Goal: Use online tool/utility: Utilize a website feature to perform a specific function

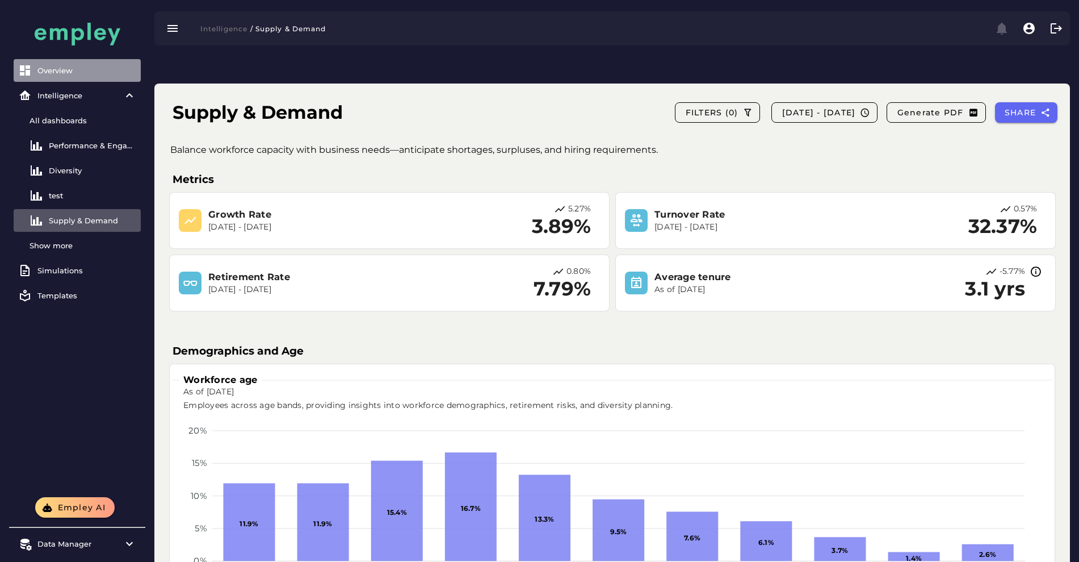
click at [68, 72] on div "Overview" at bounding box center [86, 70] width 99 height 9
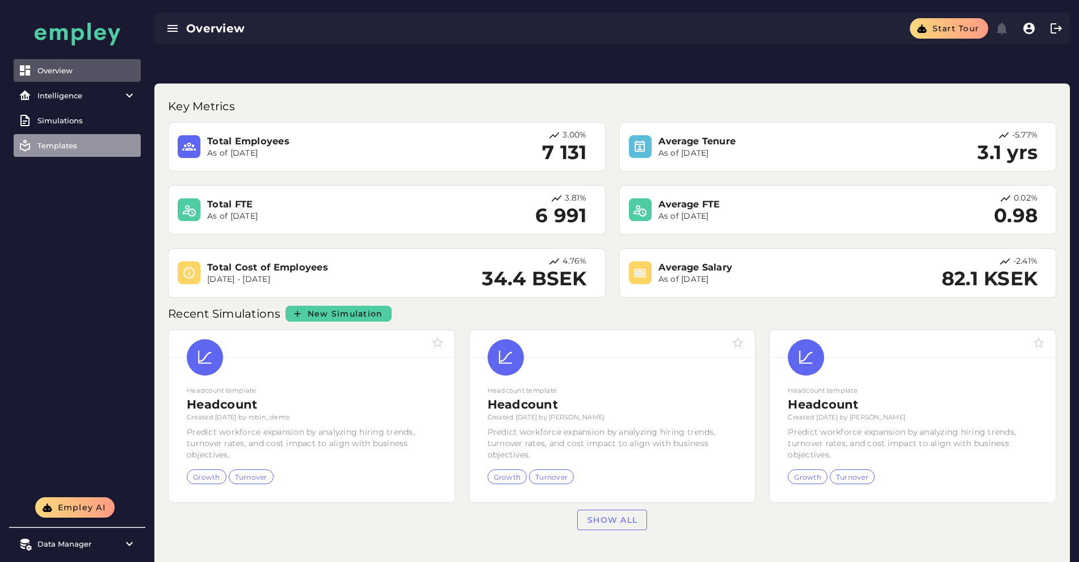
click at [77, 148] on div "Templates" at bounding box center [86, 145] width 99 height 9
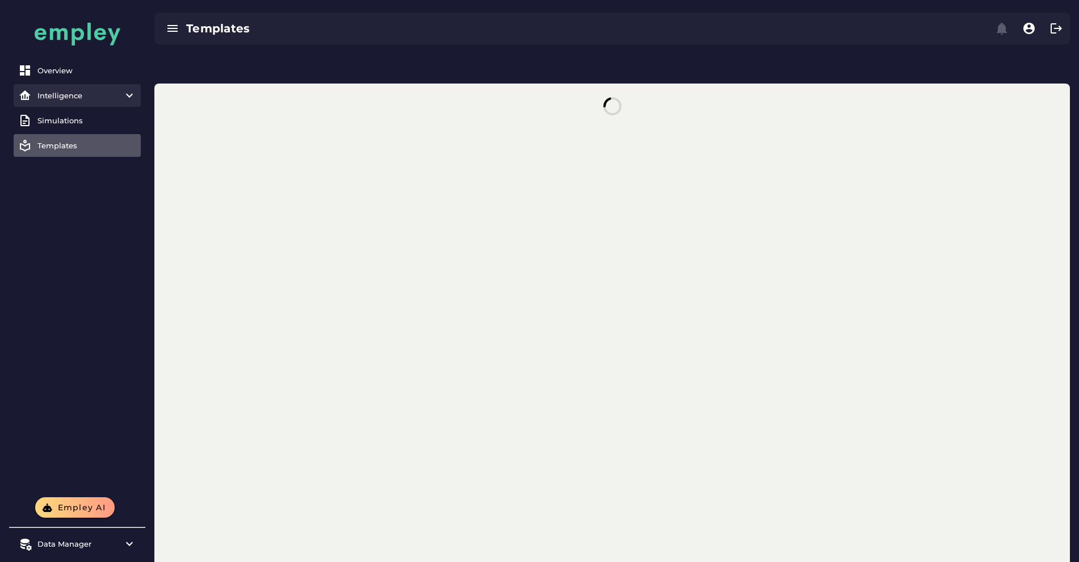
click at [83, 99] on div "Intelligence" at bounding box center [76, 95] width 79 height 9
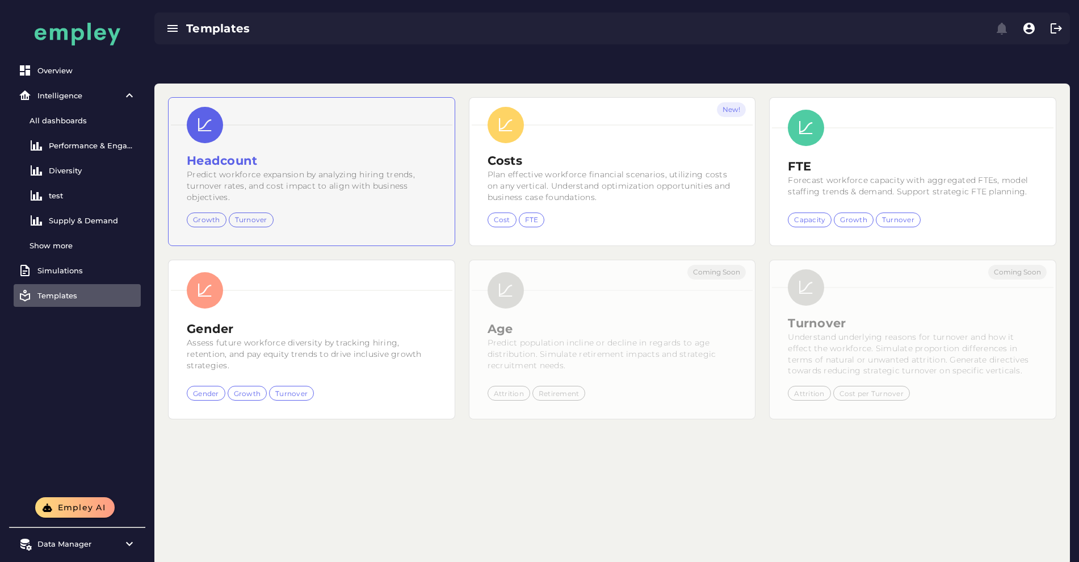
click at [274, 152] on h2 "Headcount" at bounding box center [312, 160] width 250 height 17
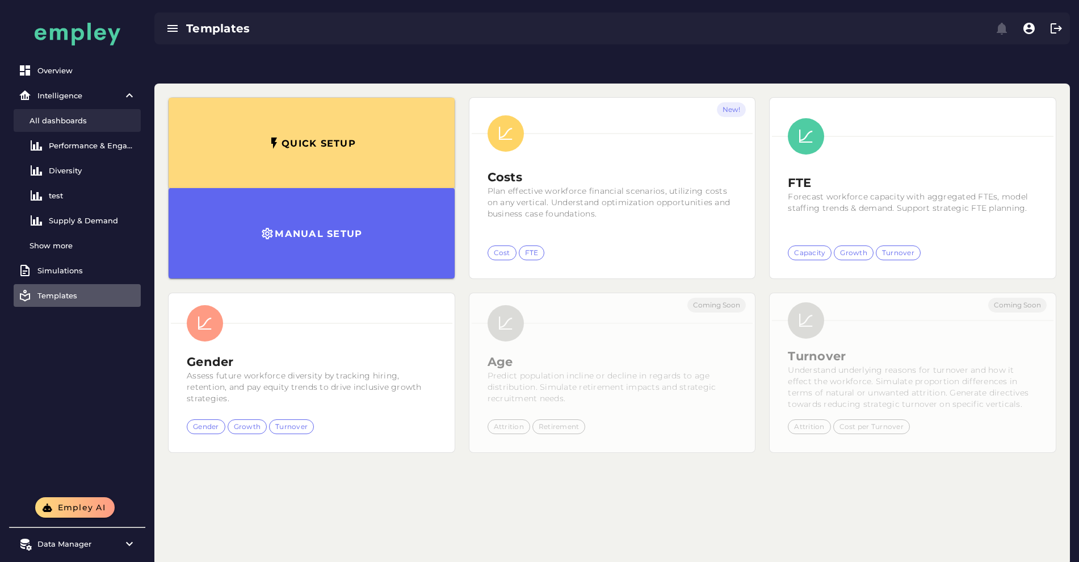
click at [91, 114] on link "All dashboards" at bounding box center [77, 120] width 127 height 23
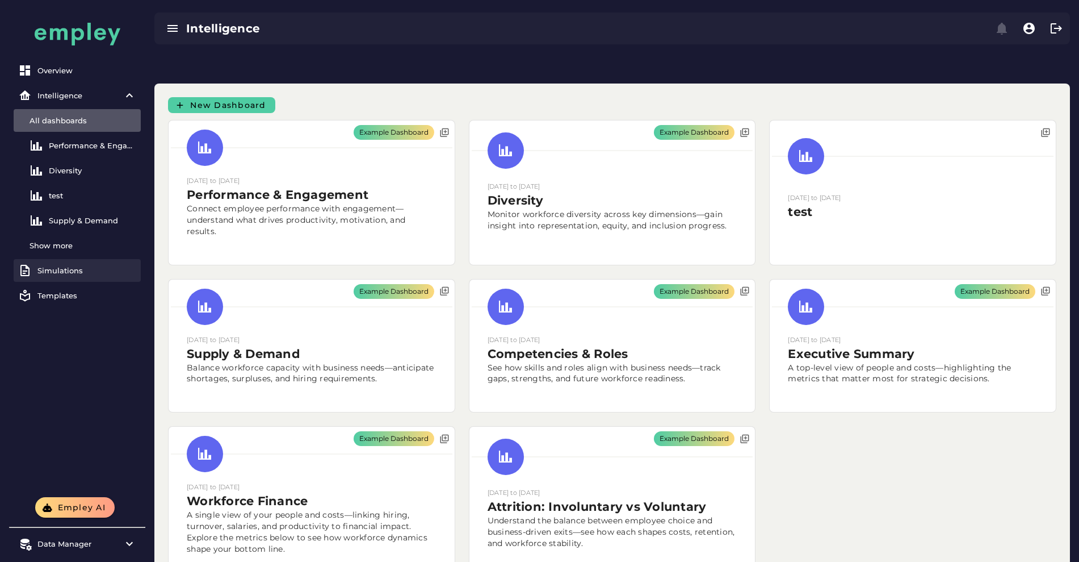
click at [89, 273] on div "Simulations" at bounding box center [86, 270] width 99 height 9
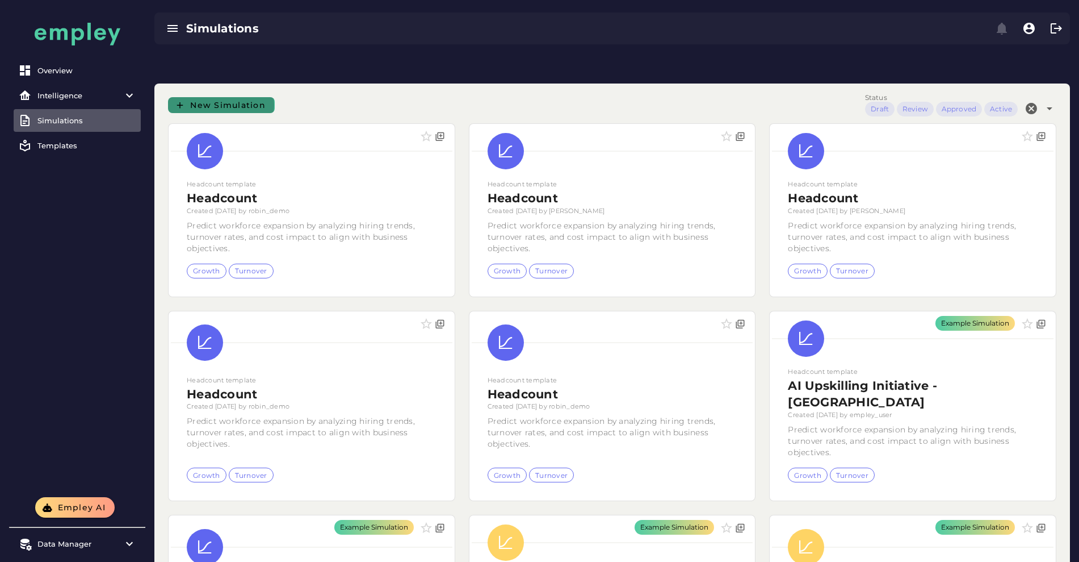
click at [243, 100] on span "New Simulation" at bounding box center [228, 105] width 76 height 10
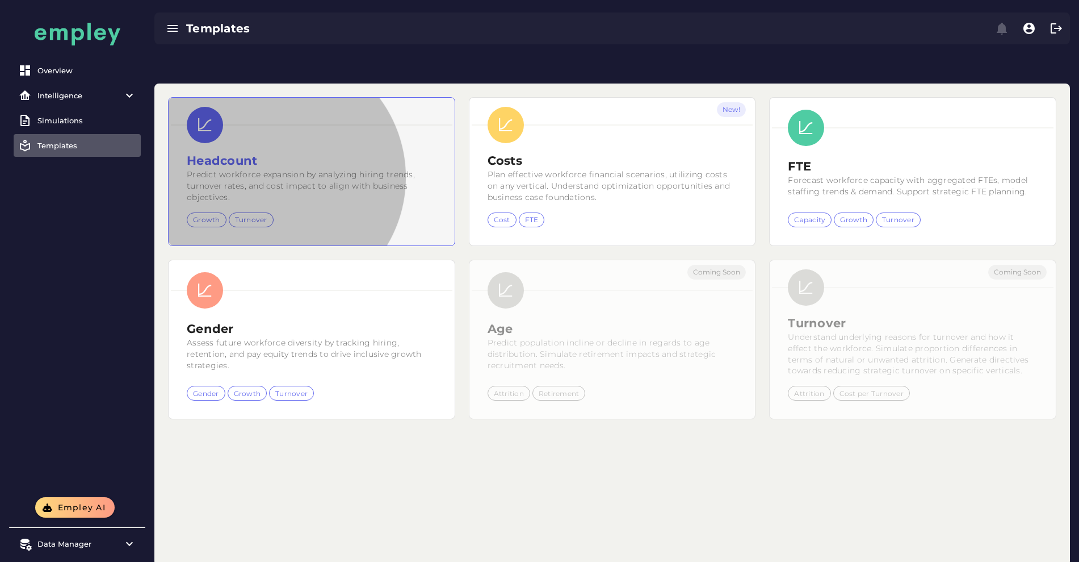
click at [258, 169] on small "Predict workforce expansion by analyzing hiring trends, turnover rates, and cos…" at bounding box center [301, 185] width 228 height 33
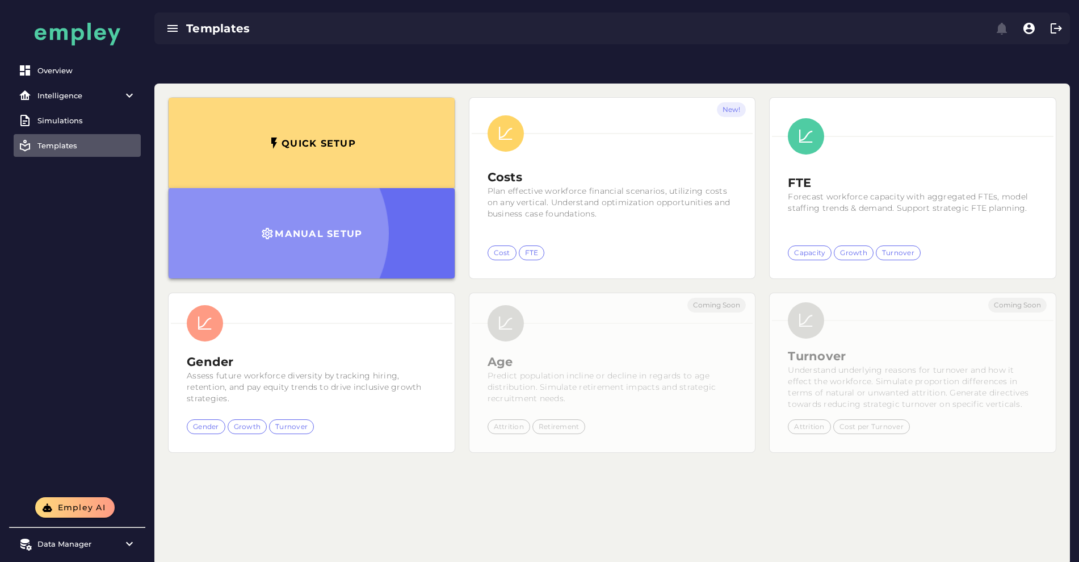
click at [274, 228] on h3 "Manual setup" at bounding box center [318, 233] width 88 height 11
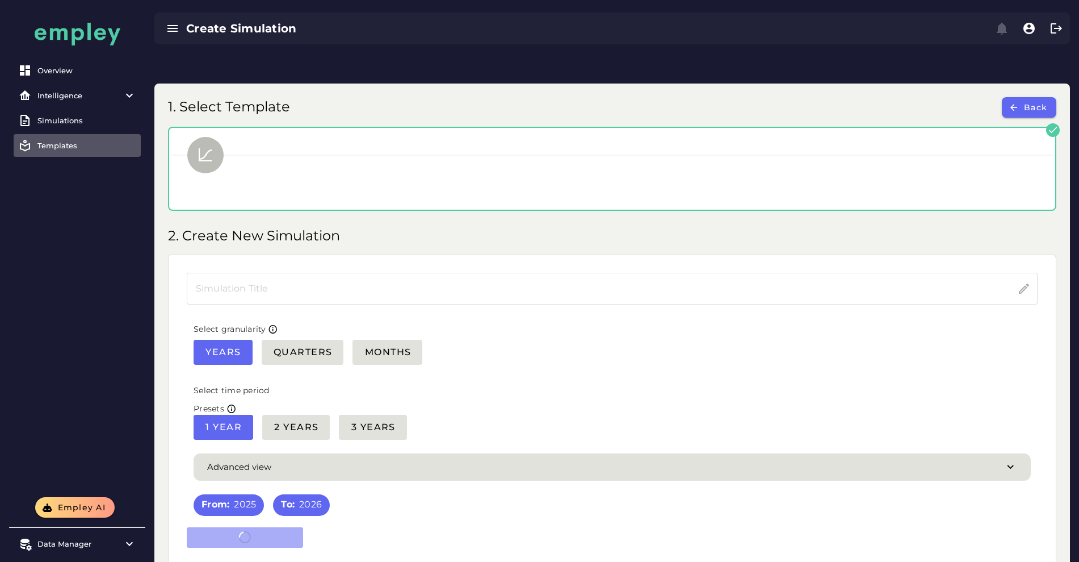
type input "*********"
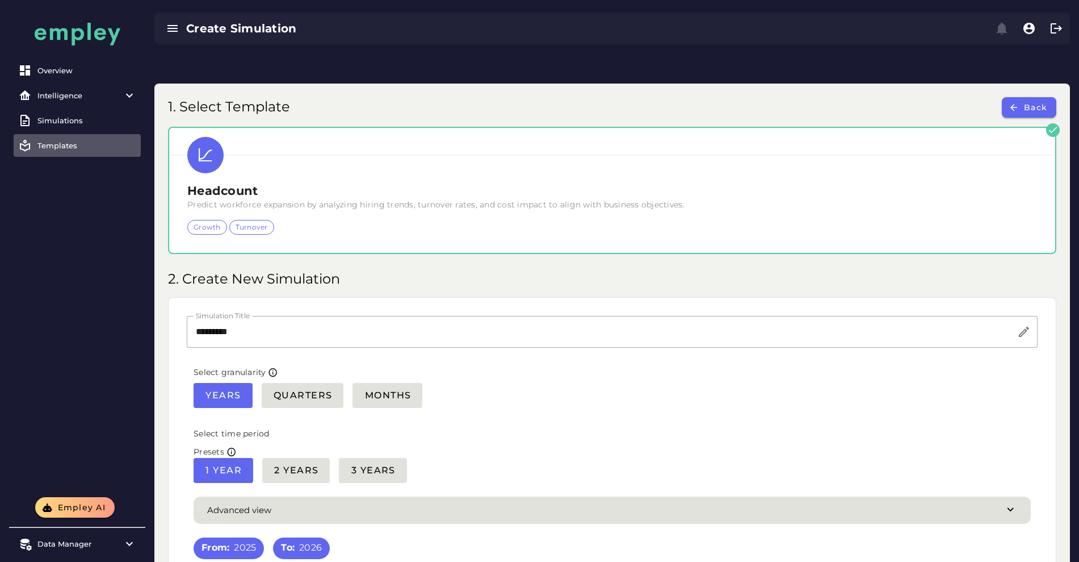
scroll to position [78, 0]
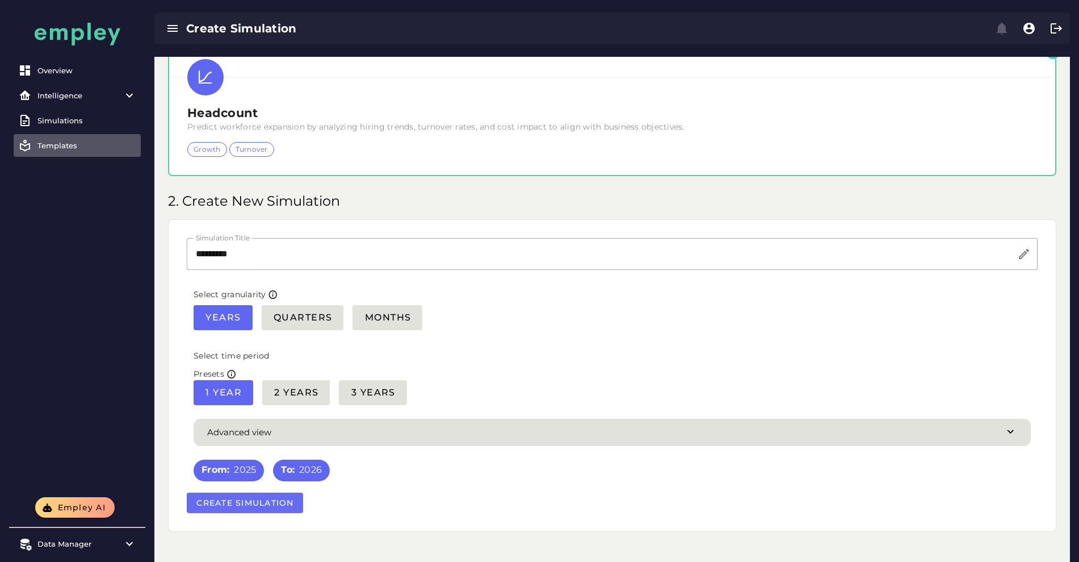
click at [221, 497] on span "Create Simulation" at bounding box center [245, 502] width 98 height 10
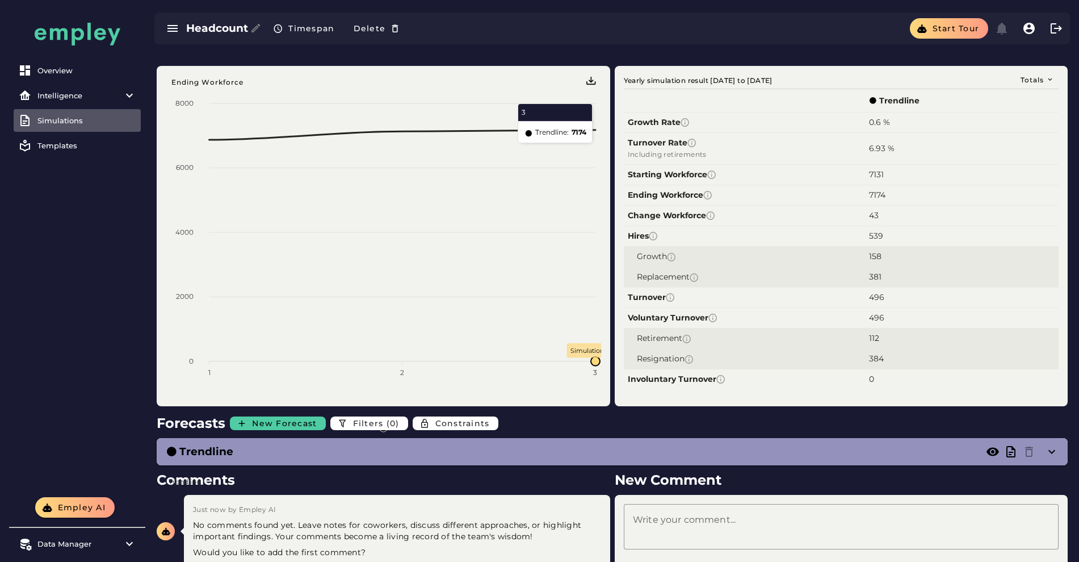
scroll to position [44, 0]
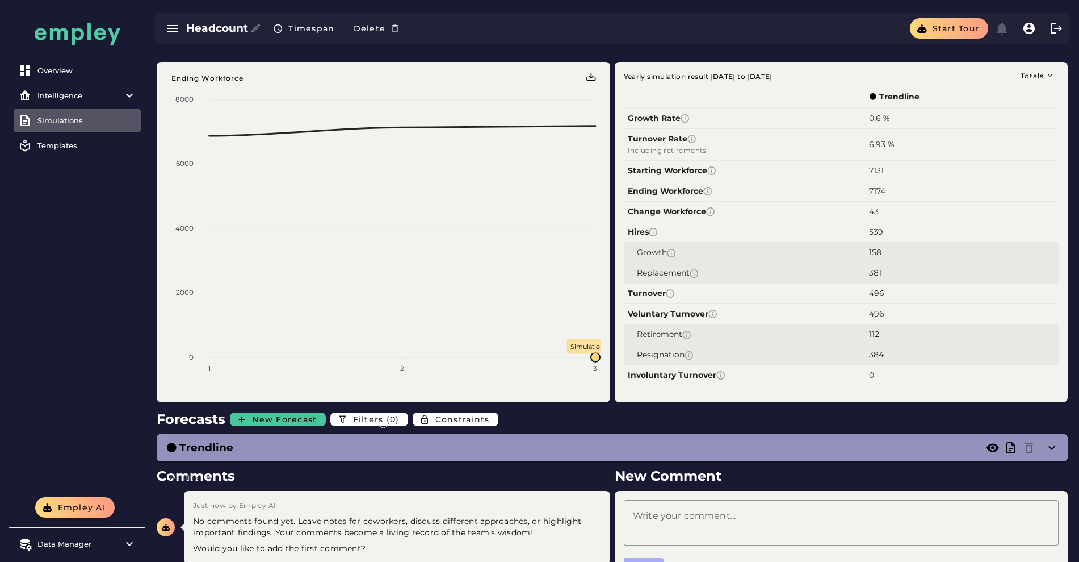
click at [287, 414] on span "New Forecast" at bounding box center [284, 419] width 65 height 10
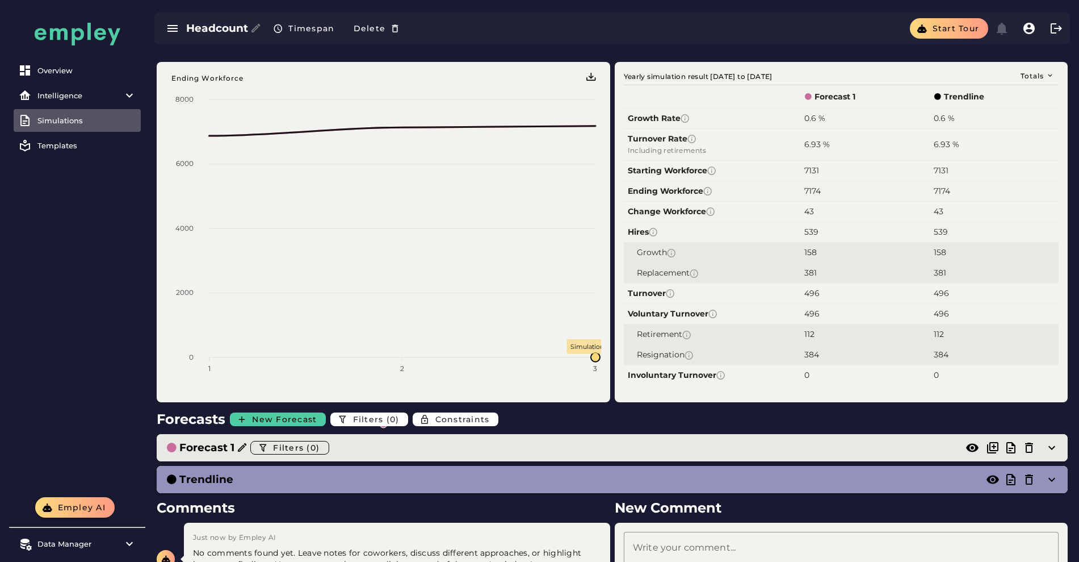
click at [207, 440] on h3 "Forecast 1" at bounding box center [206, 448] width 55 height 16
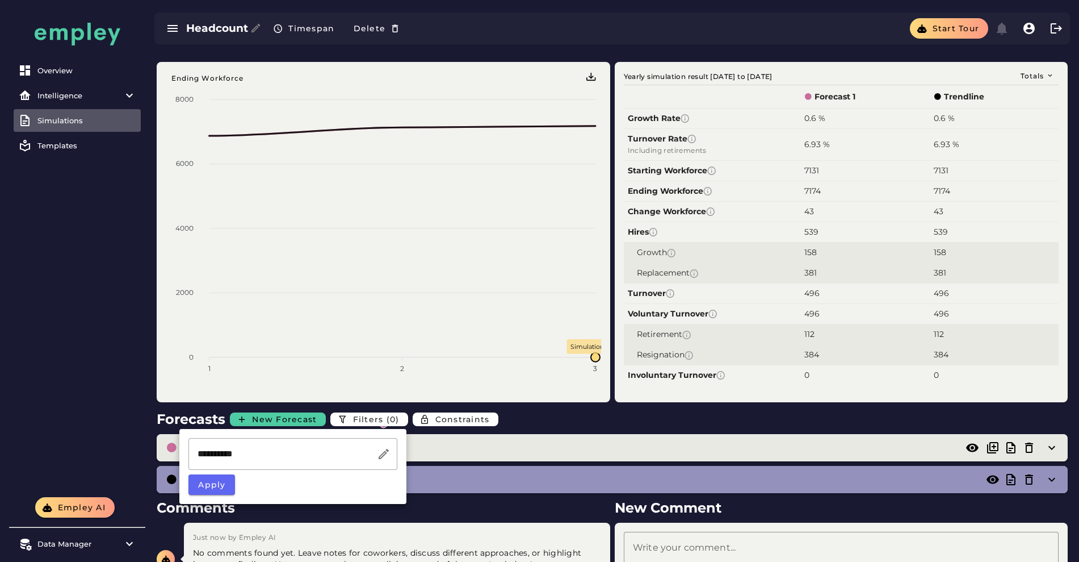
click at [297, 442] on span "Filters (0)" at bounding box center [296, 447] width 47 height 10
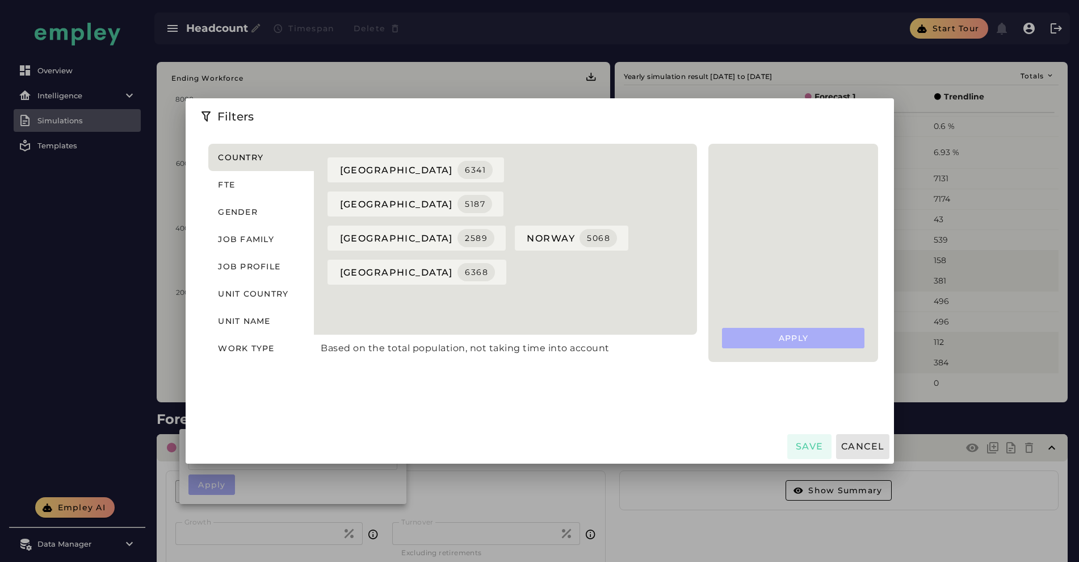
scroll to position [0, 0]
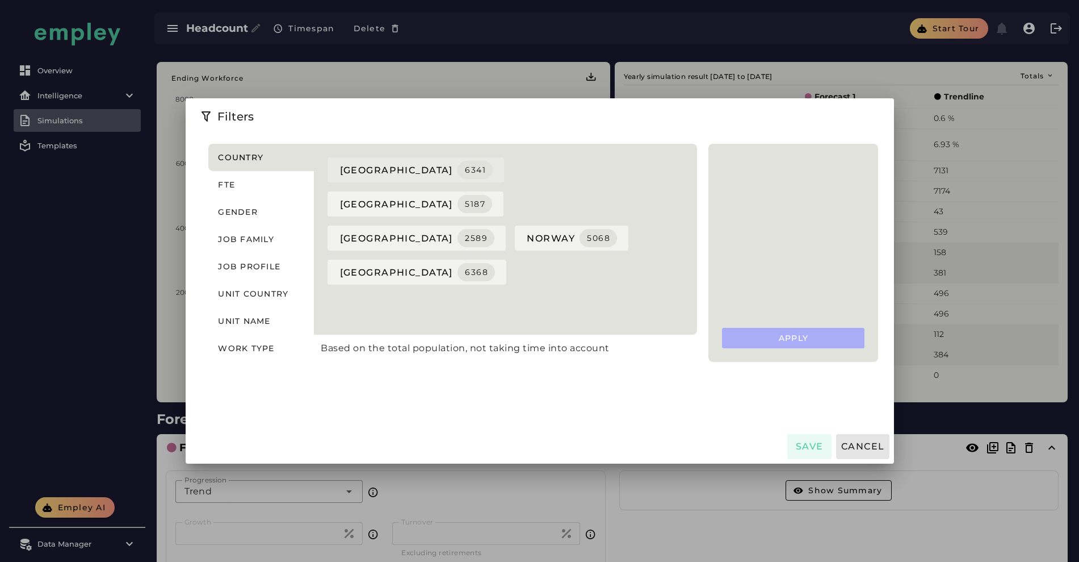
click at [339, 174] on span "denmark 6341" at bounding box center [416, 170] width 154 height 18
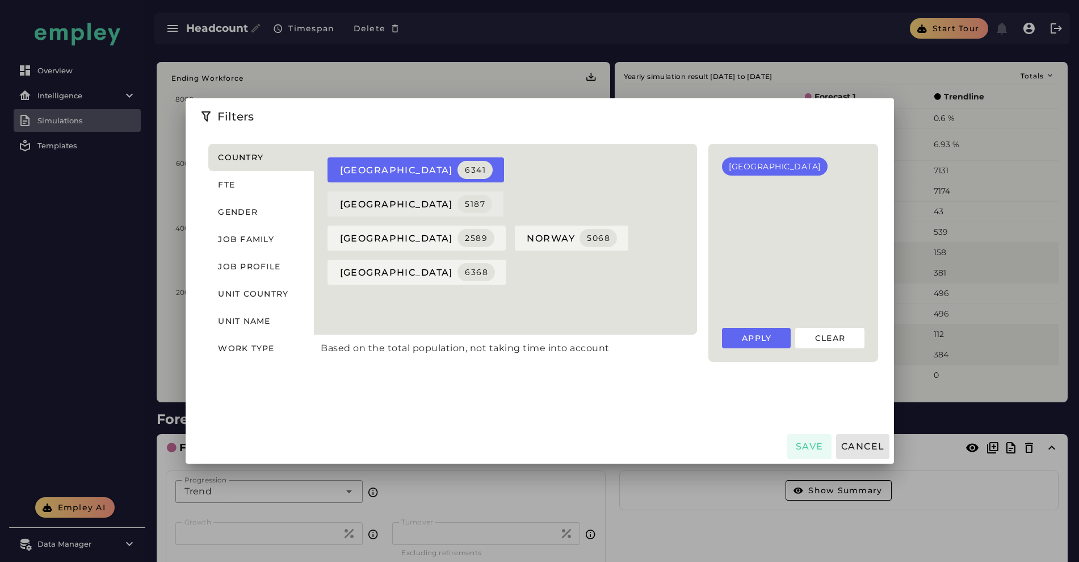
click at [429, 195] on span "finland 5187" at bounding box center [415, 204] width 153 height 18
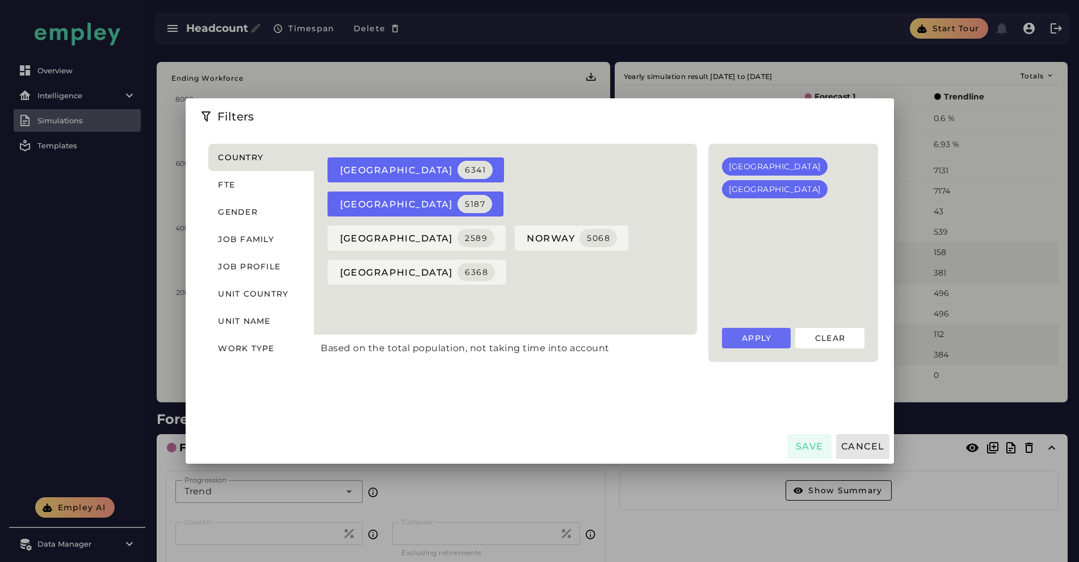
click at [772, 340] on span "Apply" at bounding box center [757, 338] width 31 height 10
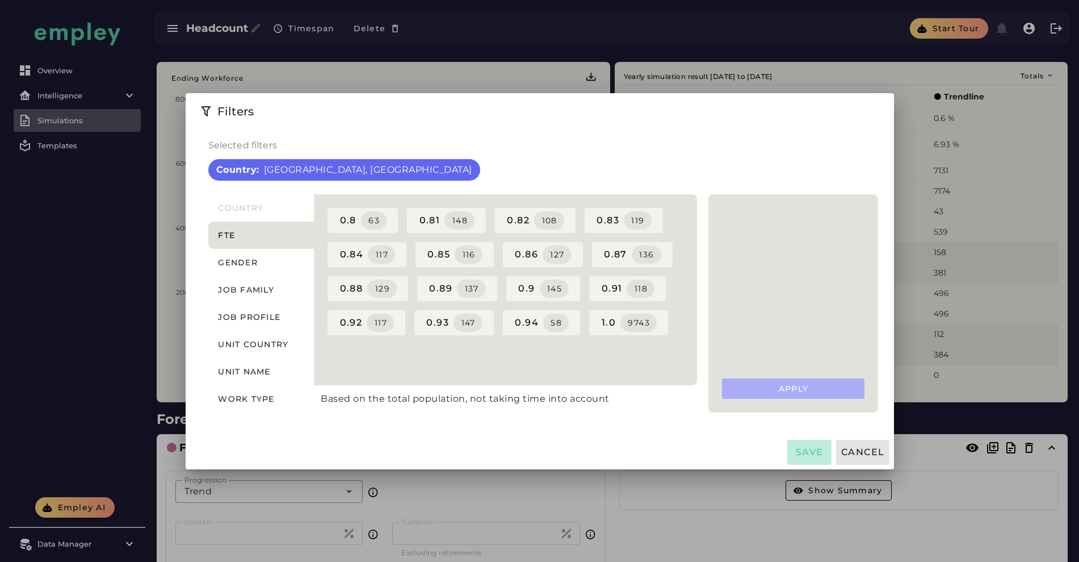
click at [832, 457] on button "Save" at bounding box center [810, 452] width 44 height 25
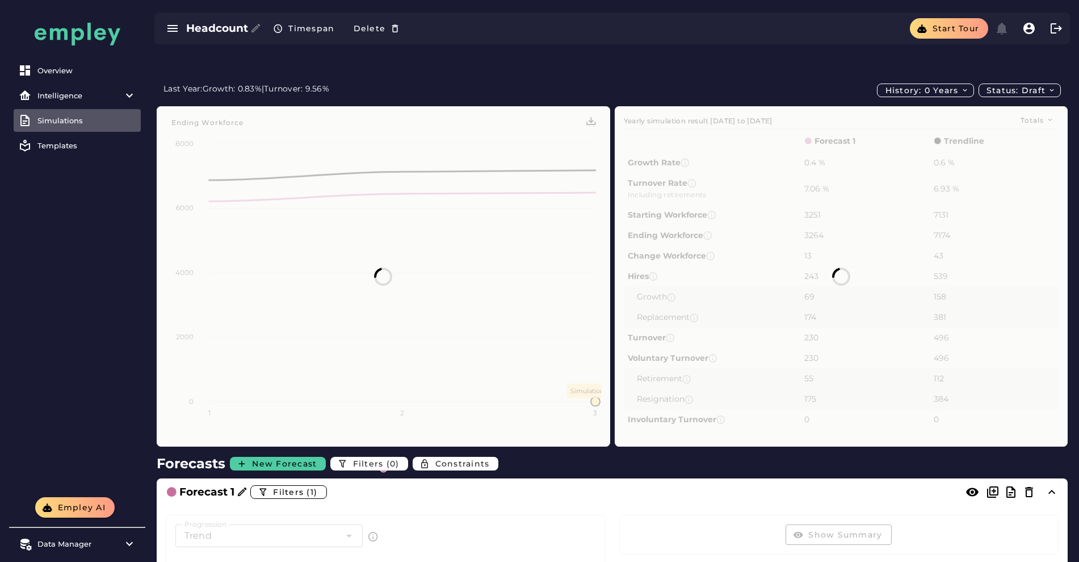
scroll to position [44, 0]
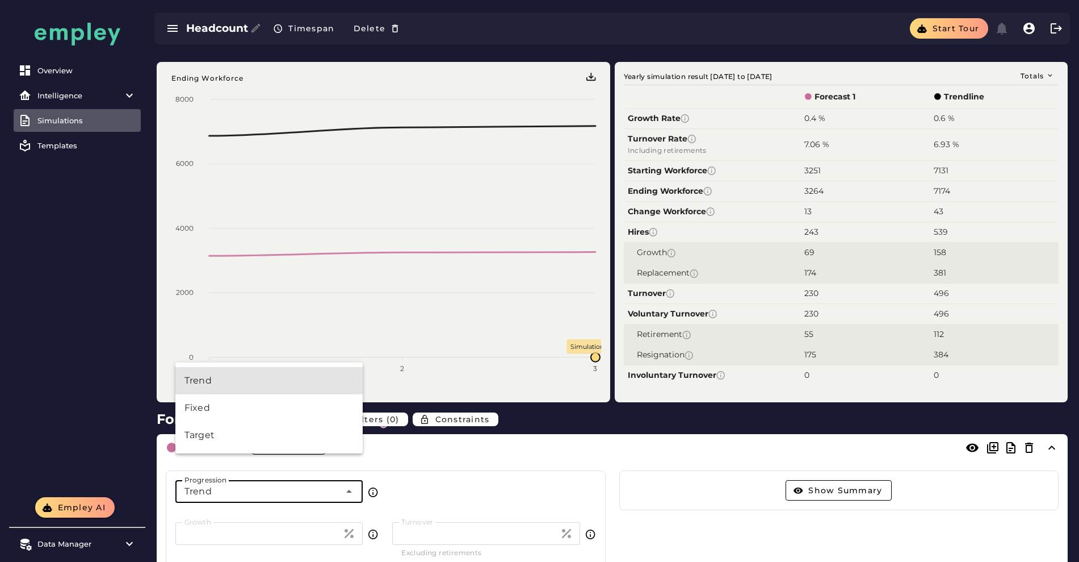
click at [317, 480] on div "Trend *****" at bounding box center [257, 491] width 165 height 23
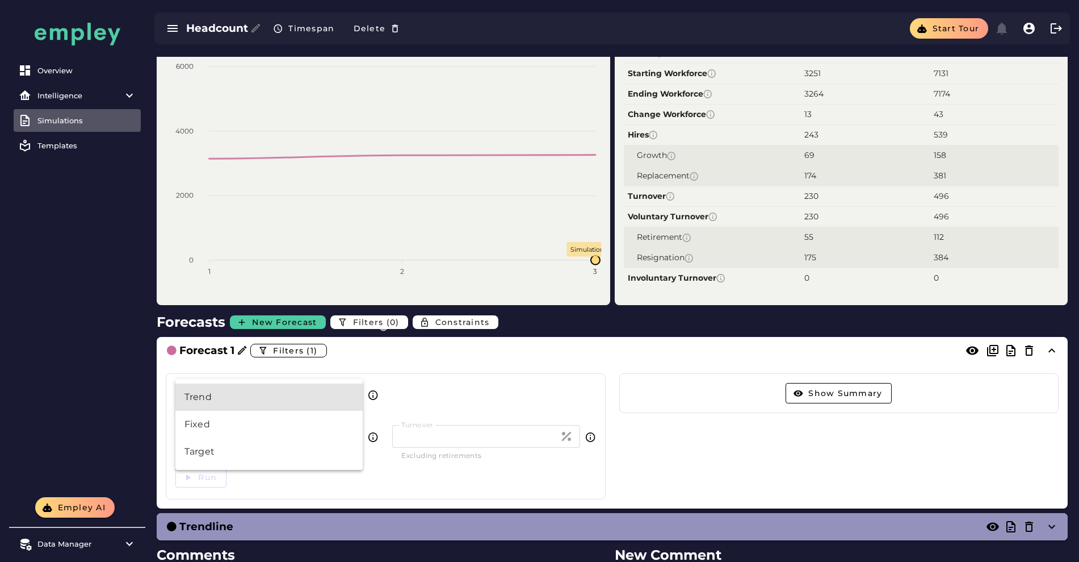
scroll to position [145, 0]
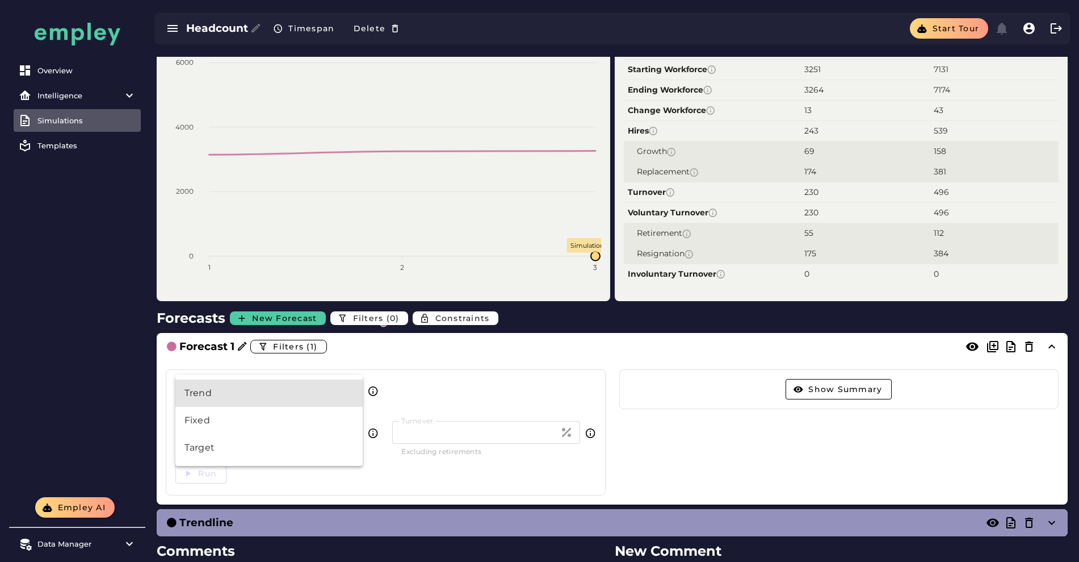
click at [300, 379] on div "Trend *****" at bounding box center [257, 390] width 165 height 23
click at [221, 457] on div "Target" at bounding box center [268, 447] width 187 height 27
type input "******"
click at [252, 421] on input "*" at bounding box center [258, 432] width 167 height 23
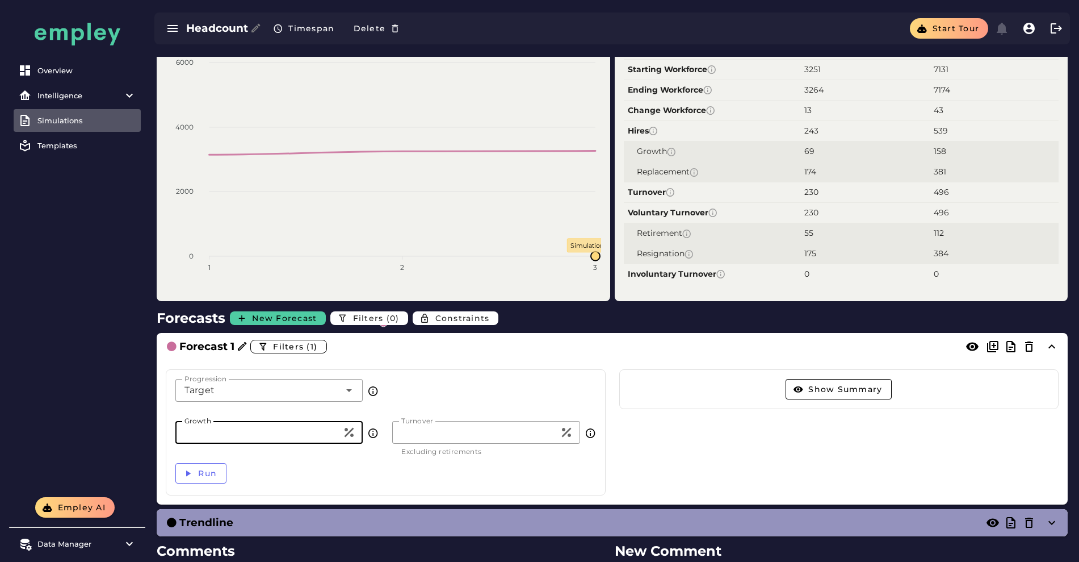
type input "**"
click at [467, 421] on input "*" at bounding box center [475, 432] width 167 height 23
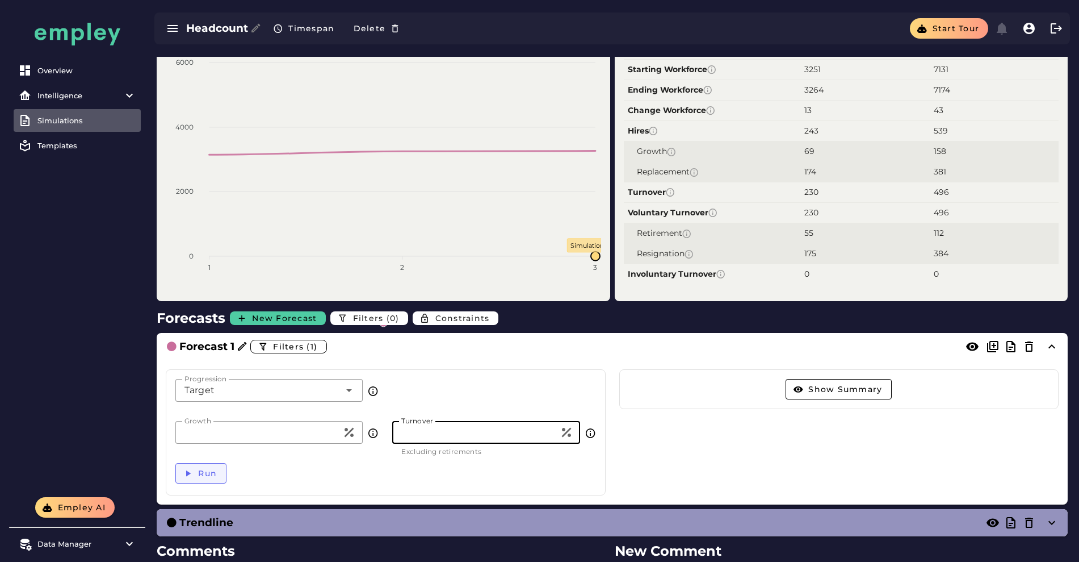
type input "**"
click at [190, 468] on icon "button" at bounding box center [188, 473] width 10 height 10
click at [840, 369] on div "Show Summary" at bounding box center [840, 389] width 440 height 40
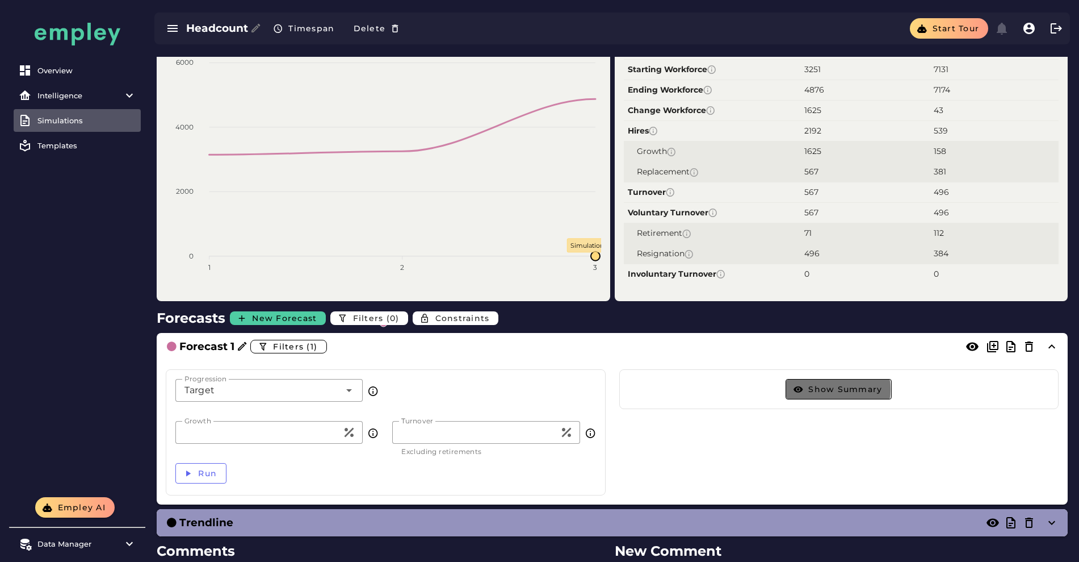
click at [829, 384] on span "Show Summary" at bounding box center [845, 389] width 74 height 10
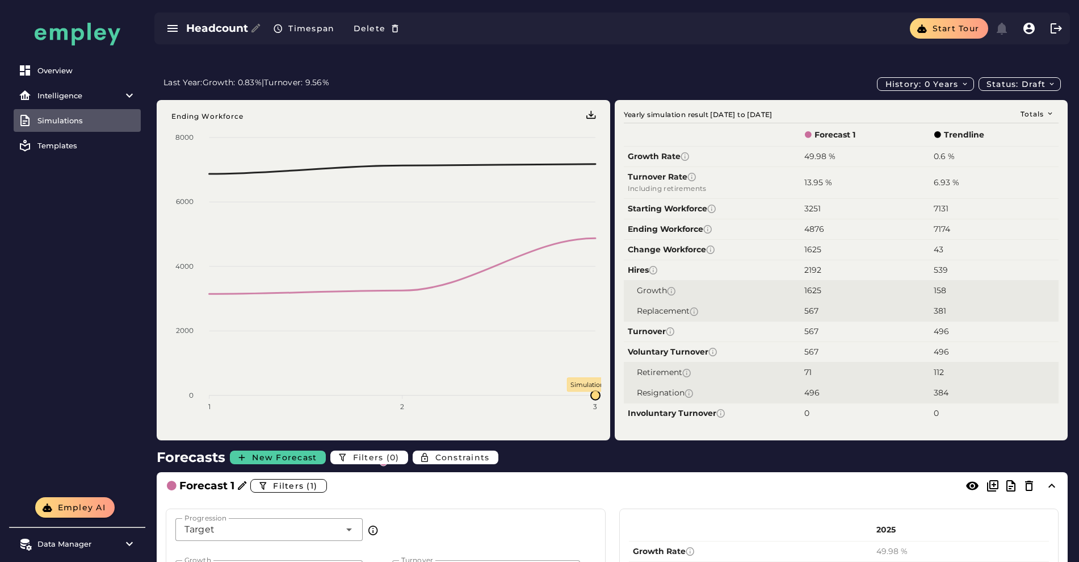
scroll to position [0, 0]
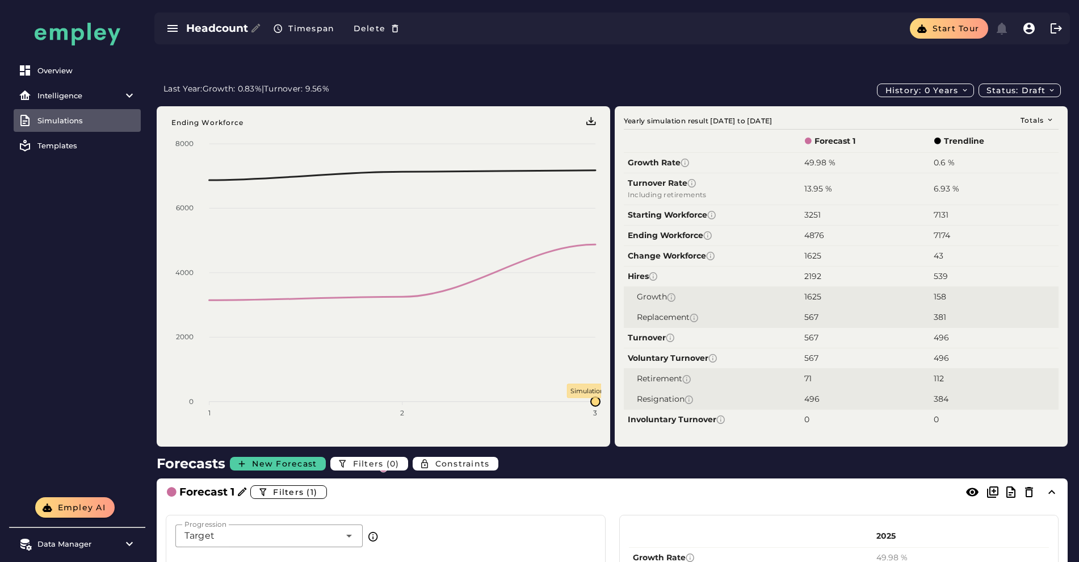
drag, startPoint x: 785, startPoint y: 140, endPoint x: 828, endPoint y: 140, distance: 42.6
click at [828, 152] on tr "Growth Rate 49.98 % 0.6 %" at bounding box center [842, 162] width 436 height 20
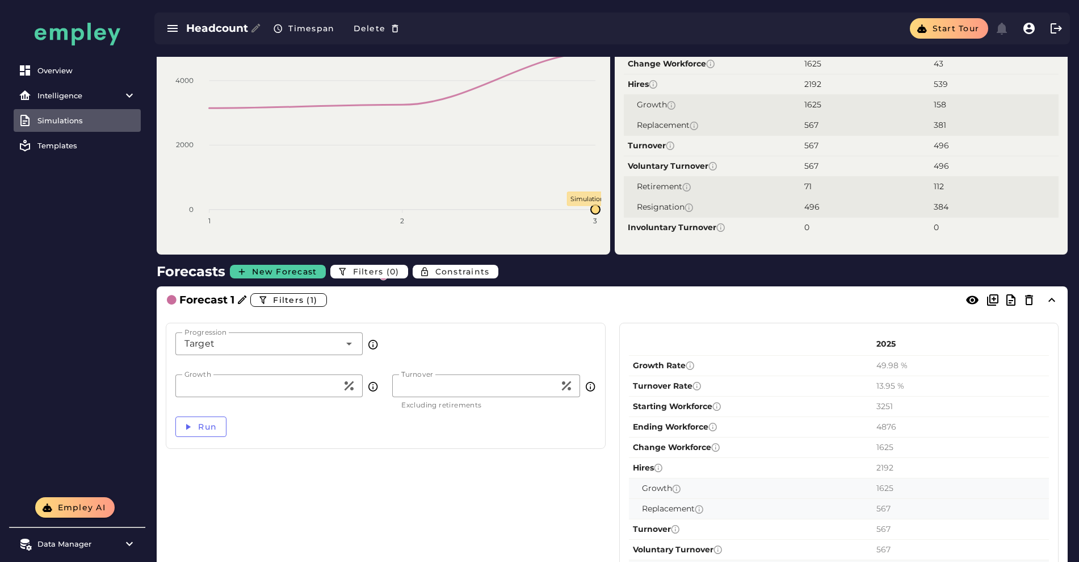
scroll to position [196, 0]
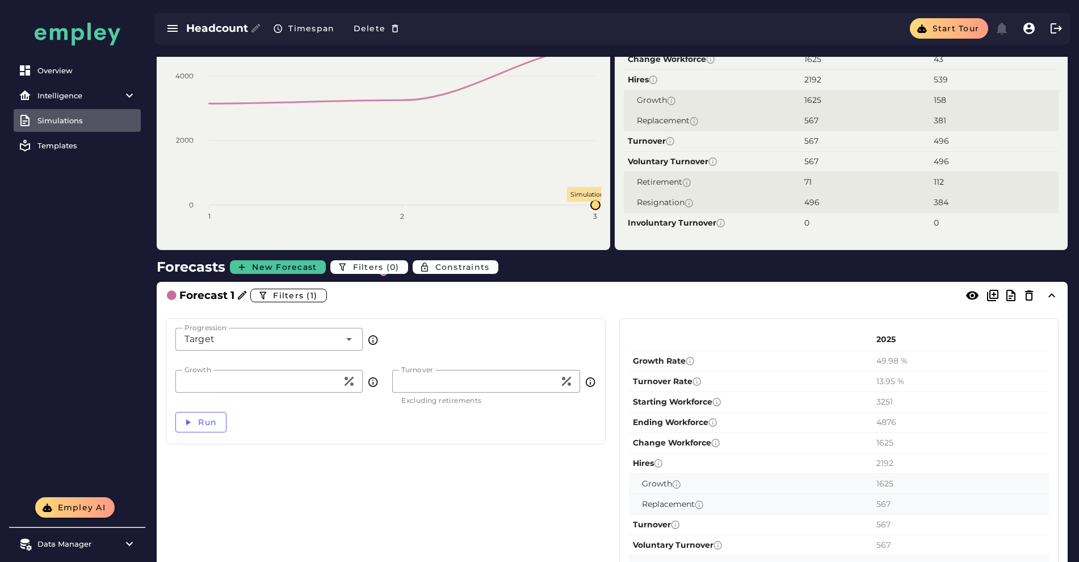
click at [300, 262] on span "New Forecast" at bounding box center [284, 267] width 65 height 10
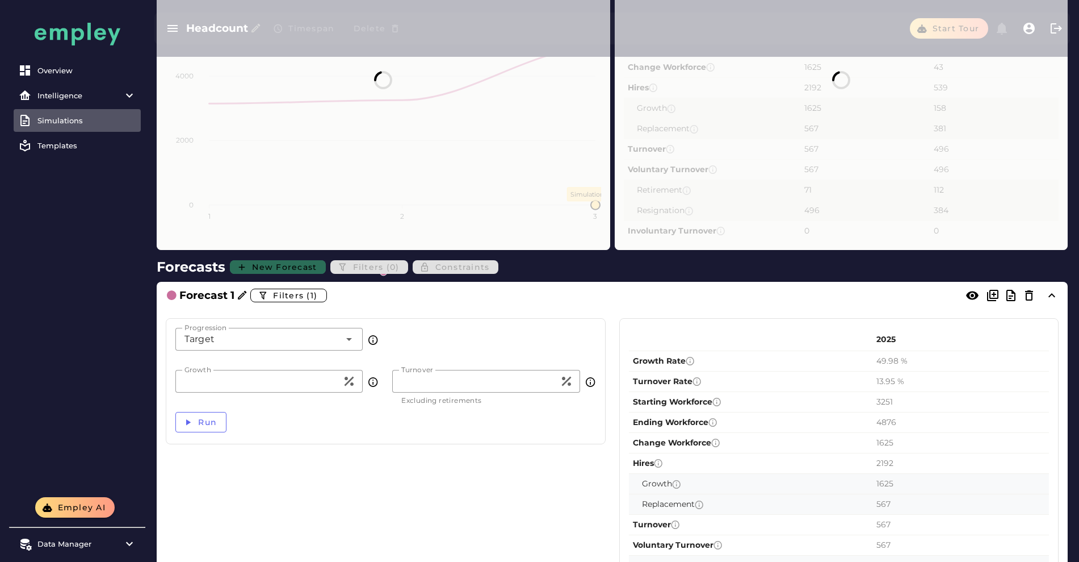
click at [300, 257] on div "Forecasts New Forecast Filters (0) Constraints" at bounding box center [612, 267] width 911 height 20
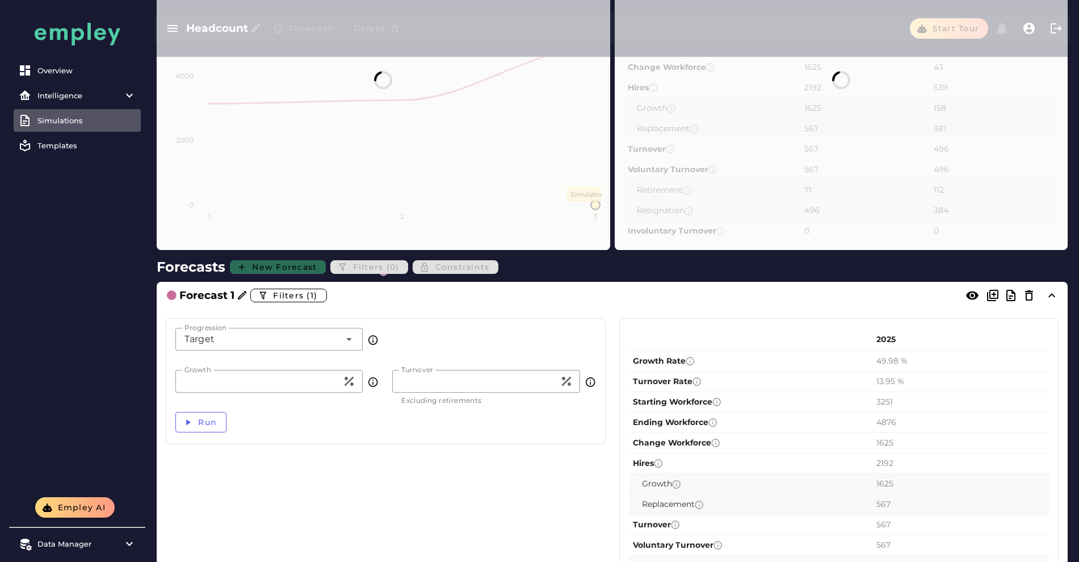
click at [300, 257] on div "Forecasts New Forecast Filters (0) Constraints" at bounding box center [612, 267] width 911 height 20
click at [56, 110] on link "Simulations" at bounding box center [77, 120] width 127 height 23
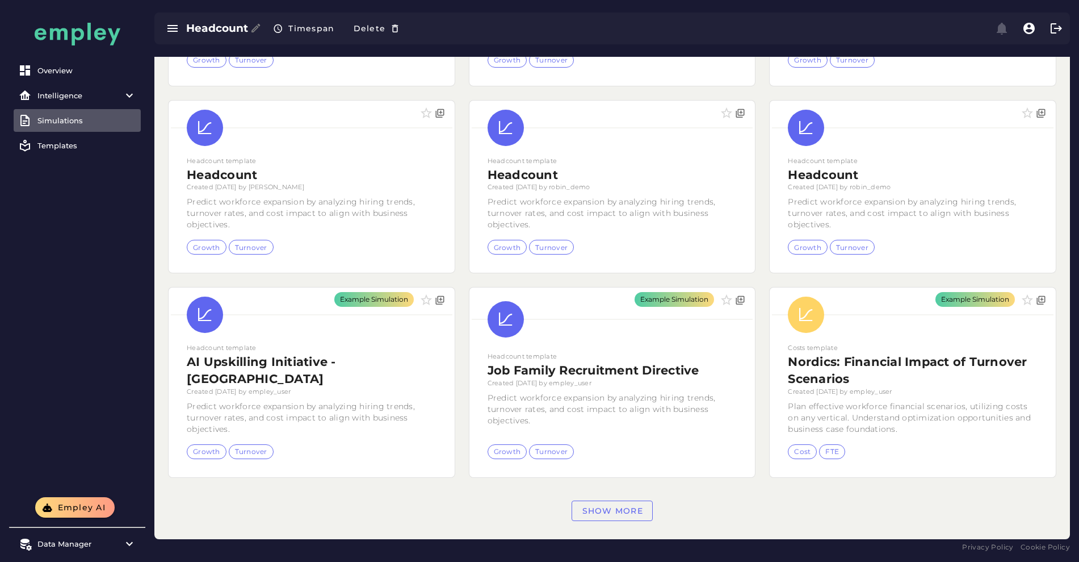
scroll to position [212, 0]
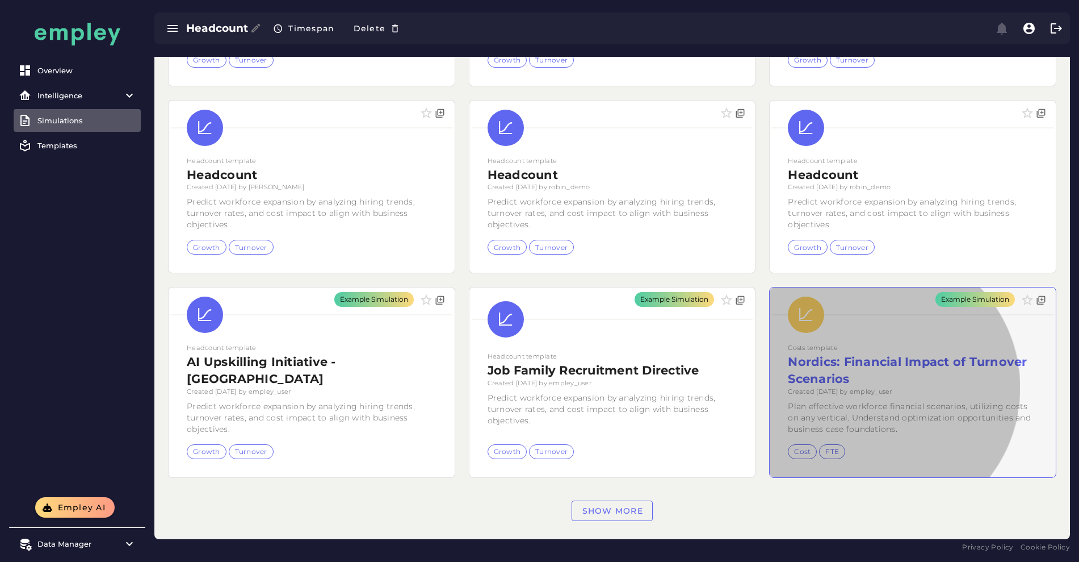
click at [770, 341] on div "Example Simulation" at bounding box center [913, 382] width 286 height 190
